Goal: Contribute content: Contribute content

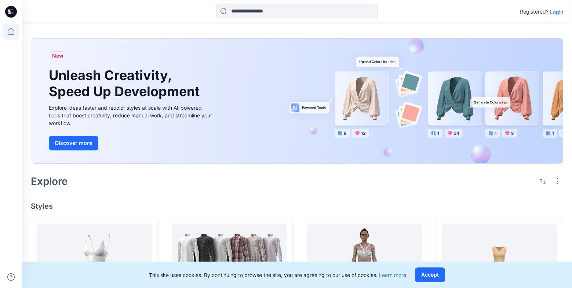
click at [557, 9] on p "Login" at bounding box center [556, 12] width 13 height 8
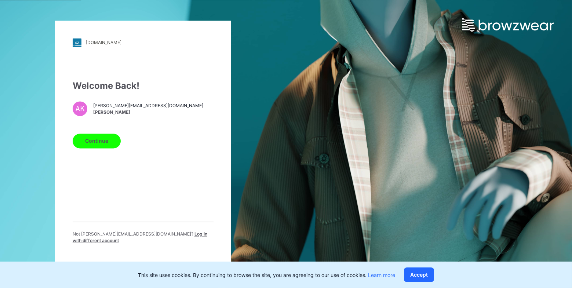
click at [94, 142] on button "Continue" at bounding box center [97, 141] width 48 height 15
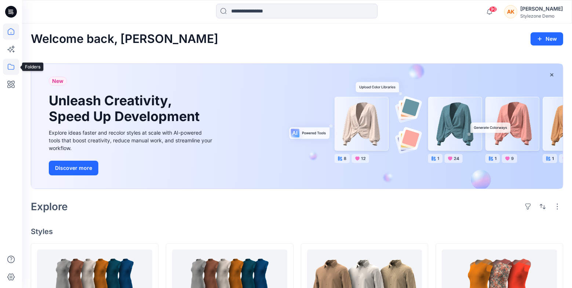
click at [15, 67] on icon at bounding box center [11, 67] width 16 height 16
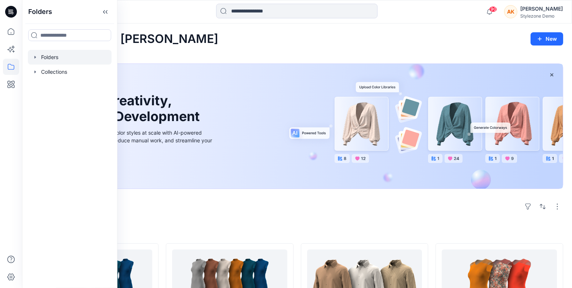
click at [36, 59] on icon "button" at bounding box center [35, 57] width 6 height 6
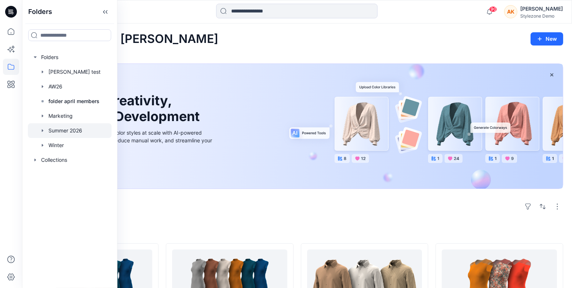
click at [66, 134] on div at bounding box center [70, 130] width 84 height 15
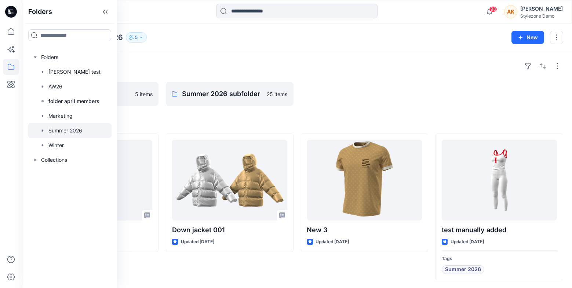
click at [134, 37] on icon "button" at bounding box center [131, 37] width 4 height 4
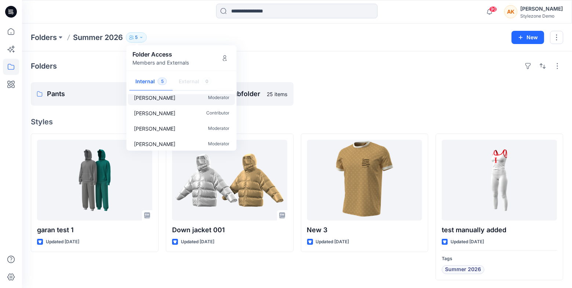
scroll to position [22, 0]
click at [11, 68] on icon at bounding box center [11, 67] width 16 height 16
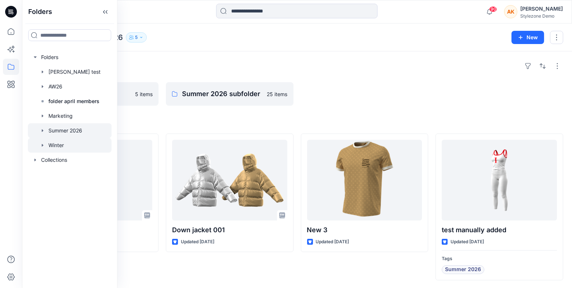
click at [70, 149] on div at bounding box center [70, 145] width 84 height 15
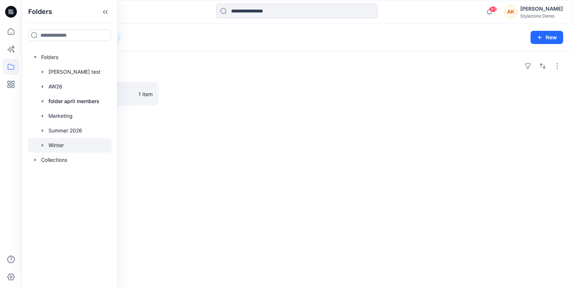
click at [212, 97] on div at bounding box center [230, 94] width 128 height 24
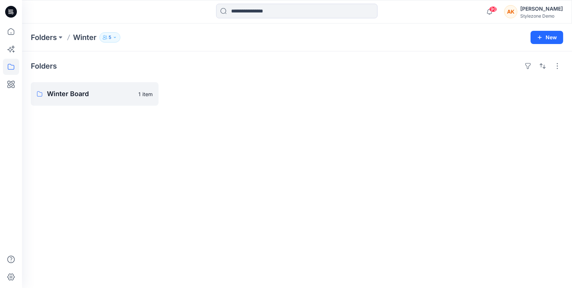
click at [119, 37] on button "5" at bounding box center [110, 37] width 21 height 10
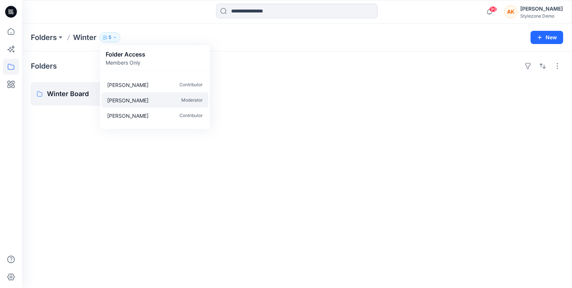
scroll to position [22, 0]
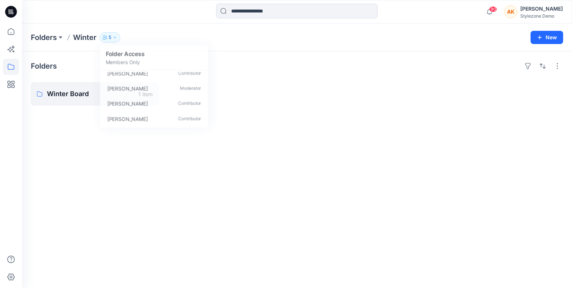
click at [188, 158] on div "Folders Winter Board 1 item" at bounding box center [297, 169] width 550 height 237
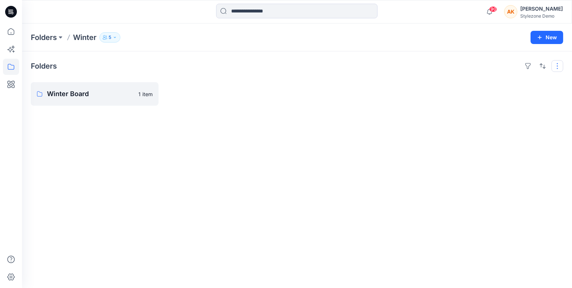
click at [561, 65] on button "button" at bounding box center [558, 66] width 12 height 12
click at [467, 69] on div "Folders Layout Grid Large Grid Folder View Compact Card Card View Card Info Tags" at bounding box center [297, 66] width 533 height 12
click at [99, 97] on p "Winter Board" at bounding box center [94, 94] width 94 height 10
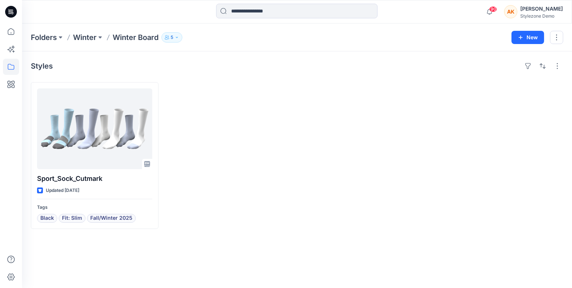
click at [176, 39] on icon "button" at bounding box center [177, 37] width 4 height 4
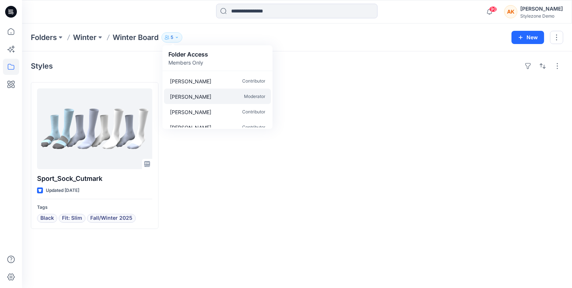
scroll to position [22, 0]
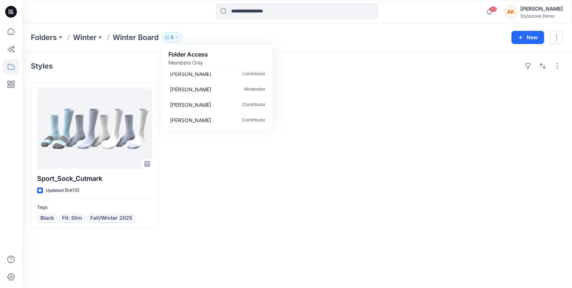
click at [230, 151] on div at bounding box center [230, 155] width 128 height 147
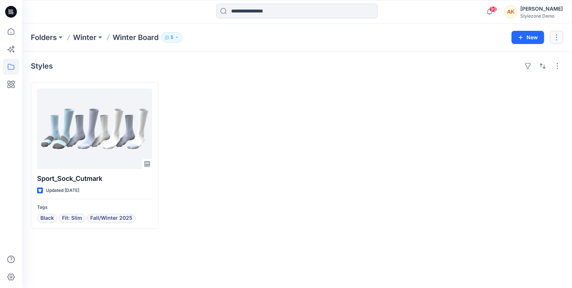
click at [558, 35] on button "button" at bounding box center [556, 37] width 13 height 13
click at [527, 55] on button "Edit" at bounding box center [522, 55] width 79 height 14
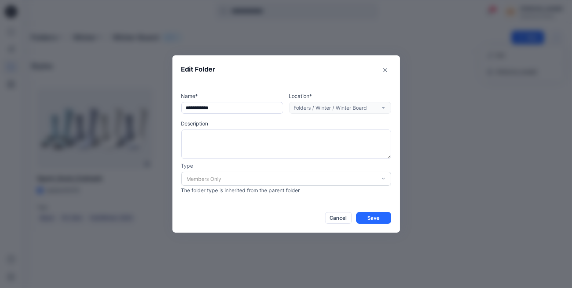
click at [258, 178] on div "Members Only" at bounding box center [286, 179] width 210 height 14
click at [251, 114] on div "**********" at bounding box center [286, 143] width 210 height 102
click at [253, 109] on input "**********" at bounding box center [232, 108] width 102 height 12
click at [340, 219] on button "Cancel" at bounding box center [338, 218] width 27 height 12
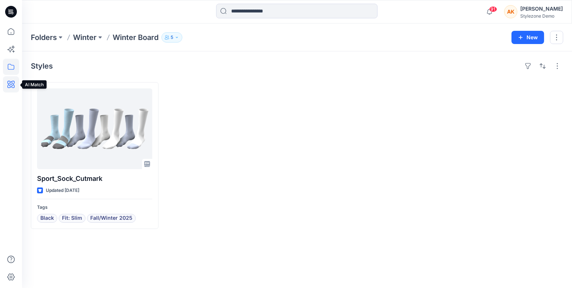
click at [12, 90] on icon at bounding box center [11, 84] width 16 height 16
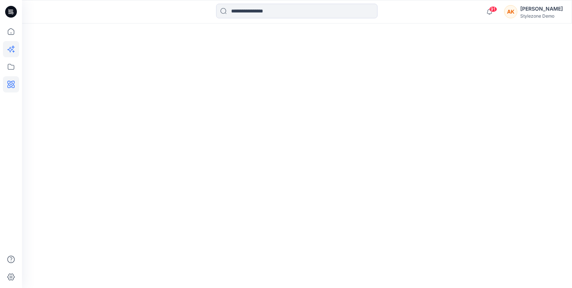
click at [10, 46] on icon at bounding box center [11, 49] width 16 height 16
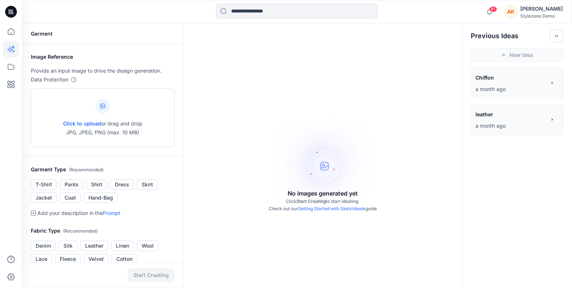
click at [127, 112] on div "Click to upload or drag and drop JPG, JPEG, PNG (max. 10 MB)" at bounding box center [102, 118] width 79 height 56
type input "**********"
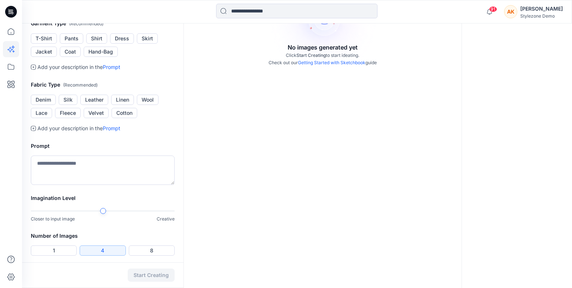
scroll to position [141, 0]
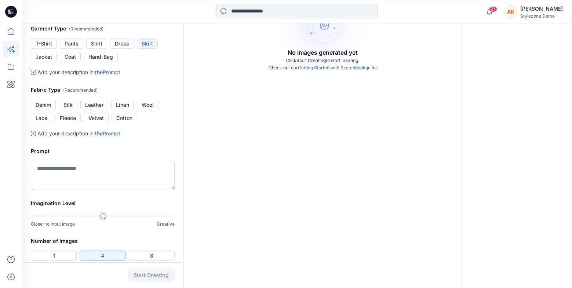
click at [145, 49] on button "Skirt" at bounding box center [147, 44] width 21 height 10
click at [122, 110] on button "Linen" at bounding box center [122, 105] width 23 height 10
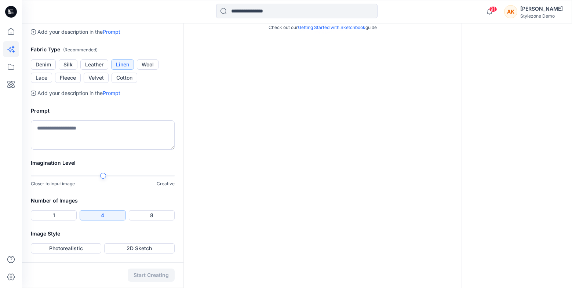
scroll to position [246, 0]
click at [121, 136] on textarea at bounding box center [103, 134] width 144 height 29
type textarea "****"
click at [61, 212] on button "1" at bounding box center [54, 215] width 46 height 10
click at [183, 181] on div "Imagination Level Closer to input image Creative" at bounding box center [103, 178] width 162 height 38
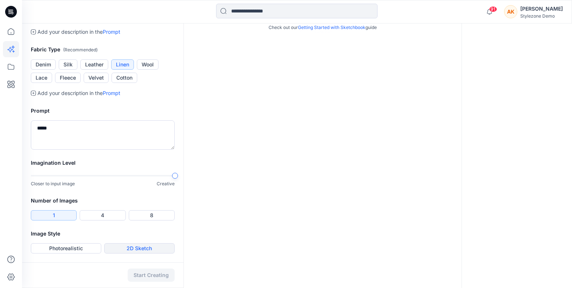
click at [135, 247] on button "2D Sketch" at bounding box center [139, 248] width 71 height 10
click at [93, 249] on button "Photorealistic" at bounding box center [66, 248] width 71 height 10
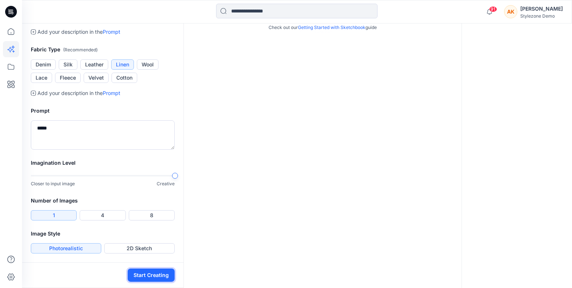
click at [132, 272] on button "Start Creating" at bounding box center [151, 275] width 47 height 13
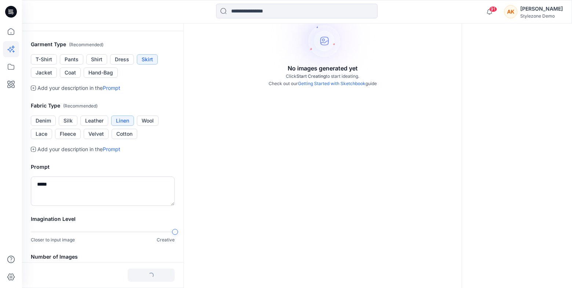
scroll to position [0, 0]
